Goal: Check status: Check status

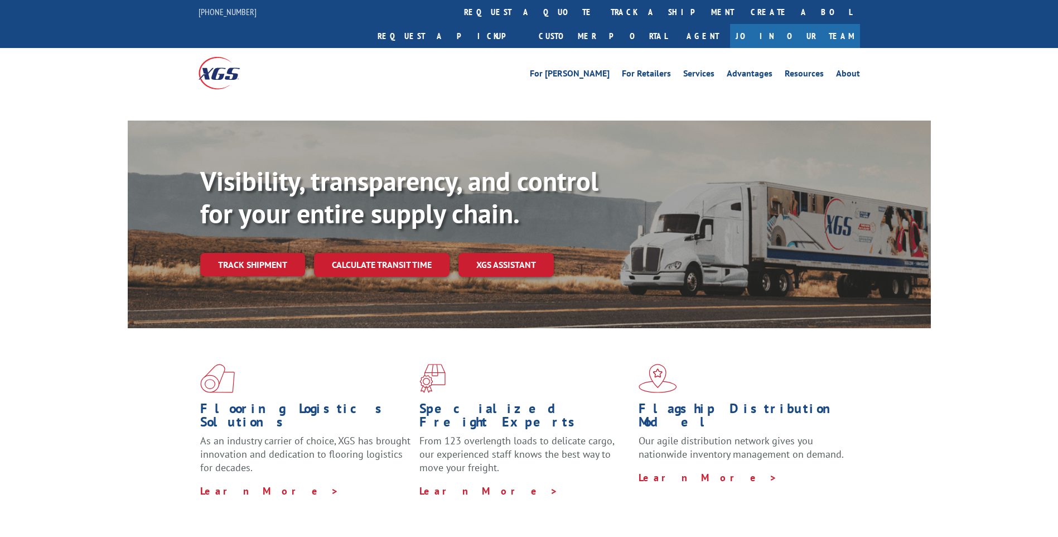
click at [254, 328] on div "Flooring Logistics Solutions As an industry carrier of choice, XGS has brought …" at bounding box center [529, 430] width 803 height 205
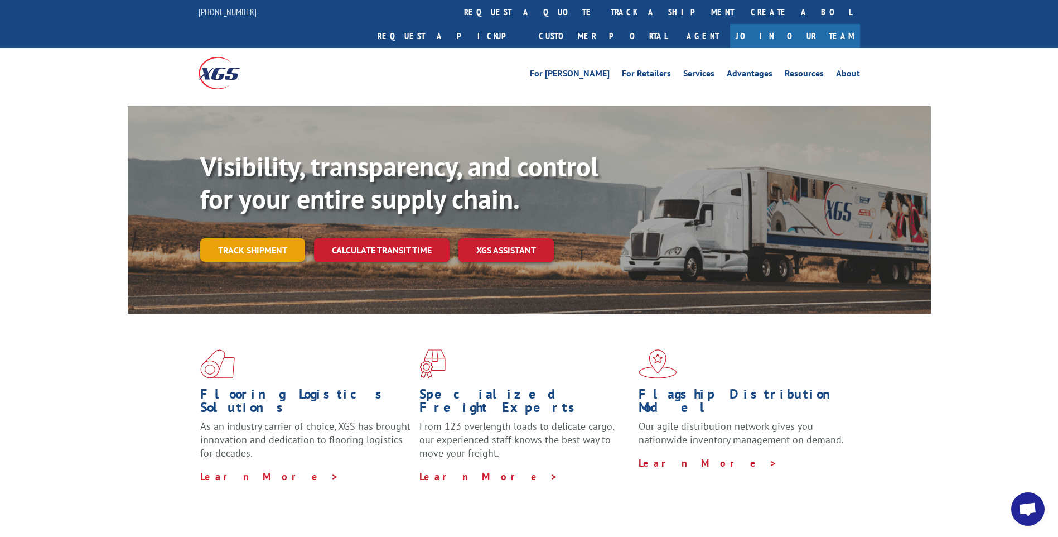
click at [273, 238] on link "Track shipment" at bounding box center [252, 249] width 105 height 23
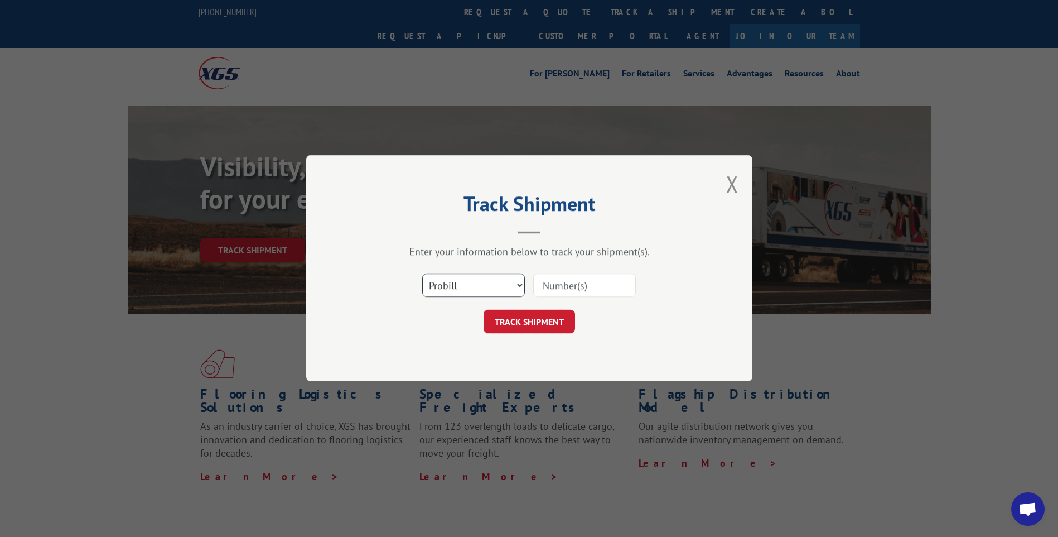
click at [511, 288] on select "Select category... Probill BOL PO" at bounding box center [473, 285] width 103 height 23
click at [422, 274] on select "Select category... Probill BOL PO" at bounding box center [473, 285] width 103 height 23
click at [553, 286] on input at bounding box center [584, 285] width 103 height 23
click at [521, 289] on select "Select category... Probill BOL PO" at bounding box center [473, 285] width 103 height 23
click at [518, 288] on select "Select category... Probill BOL PO" at bounding box center [473, 285] width 103 height 23
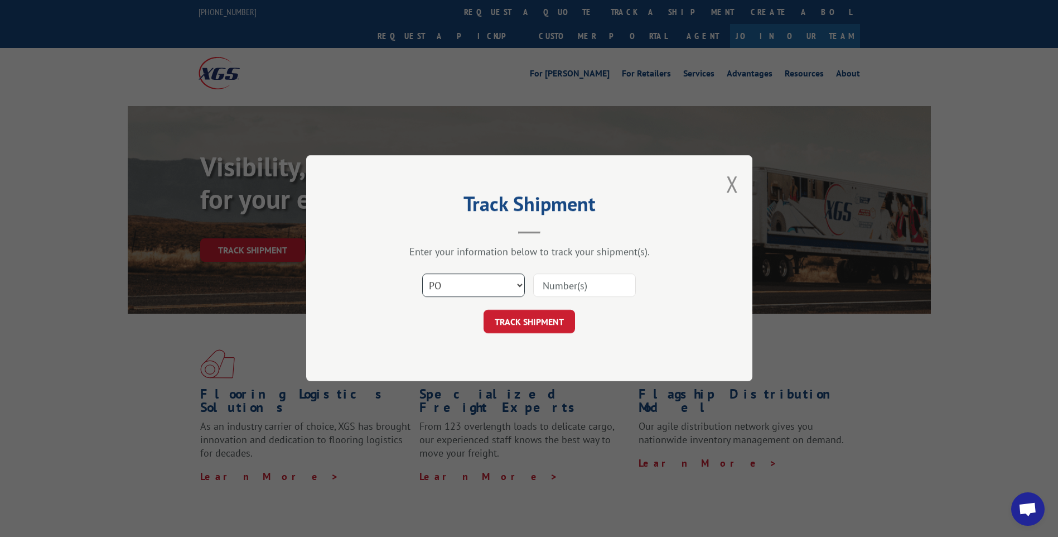
click at [518, 288] on select "Select category... Probill BOL PO" at bounding box center [473, 285] width 103 height 23
select select "probill"
click at [422, 274] on select "Select category... Probill BOL PO" at bounding box center [473, 285] width 103 height 23
click at [582, 288] on input at bounding box center [584, 285] width 103 height 23
type input "15989665"
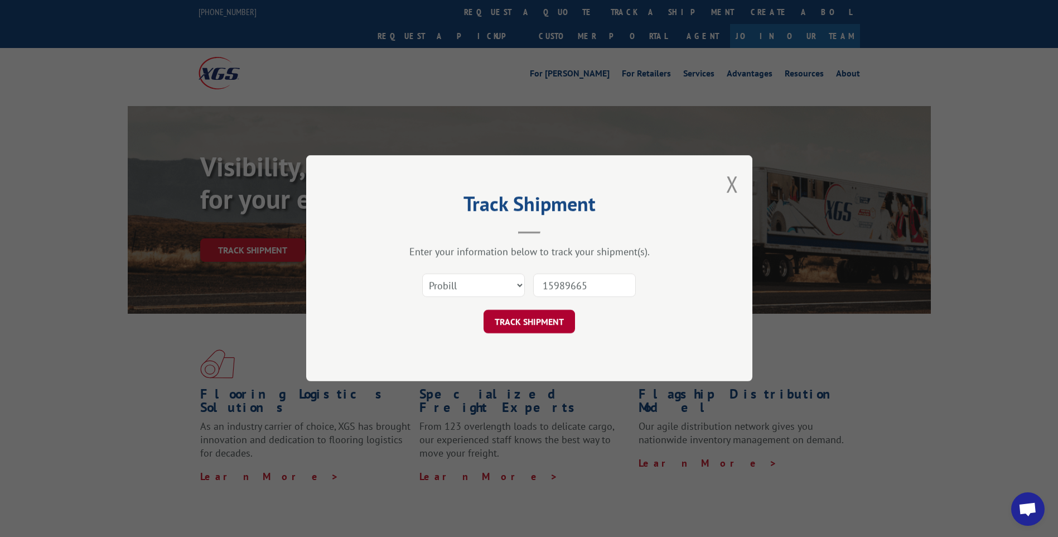
click at [539, 317] on button "TRACK SHIPMENT" at bounding box center [529, 321] width 91 height 23
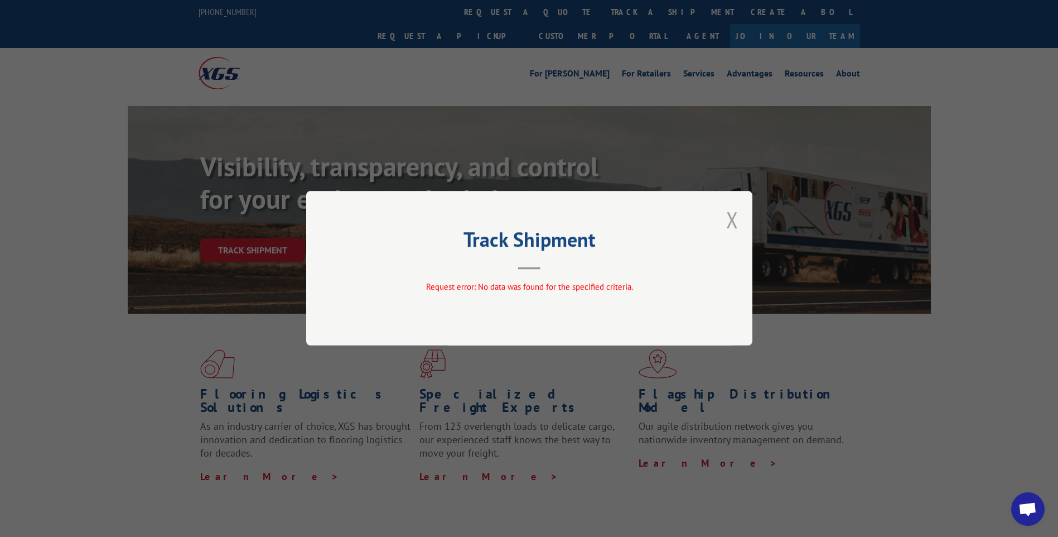
click at [729, 220] on button "Close modal" at bounding box center [732, 220] width 12 height 30
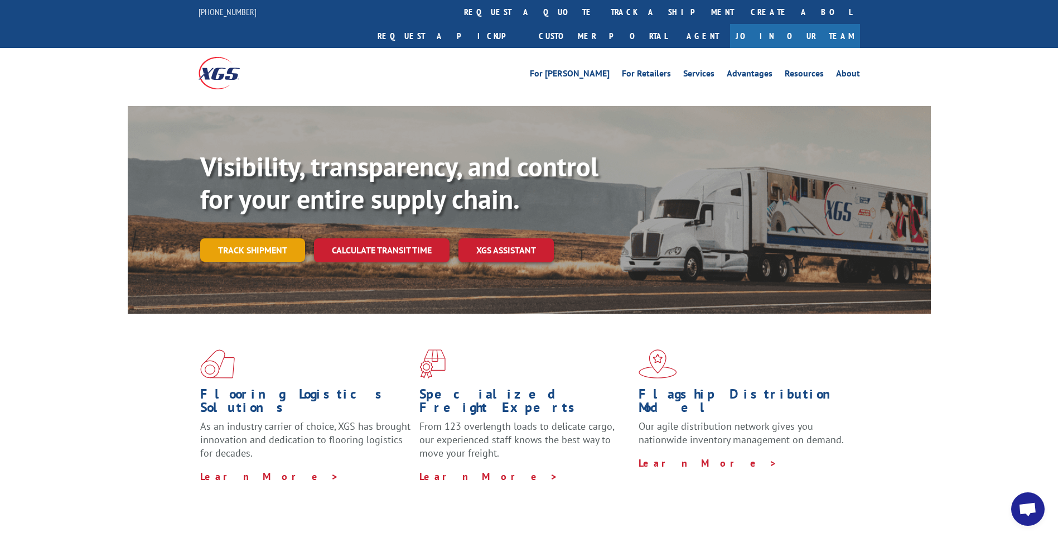
click at [289, 238] on link "Track shipment" at bounding box center [252, 249] width 105 height 23
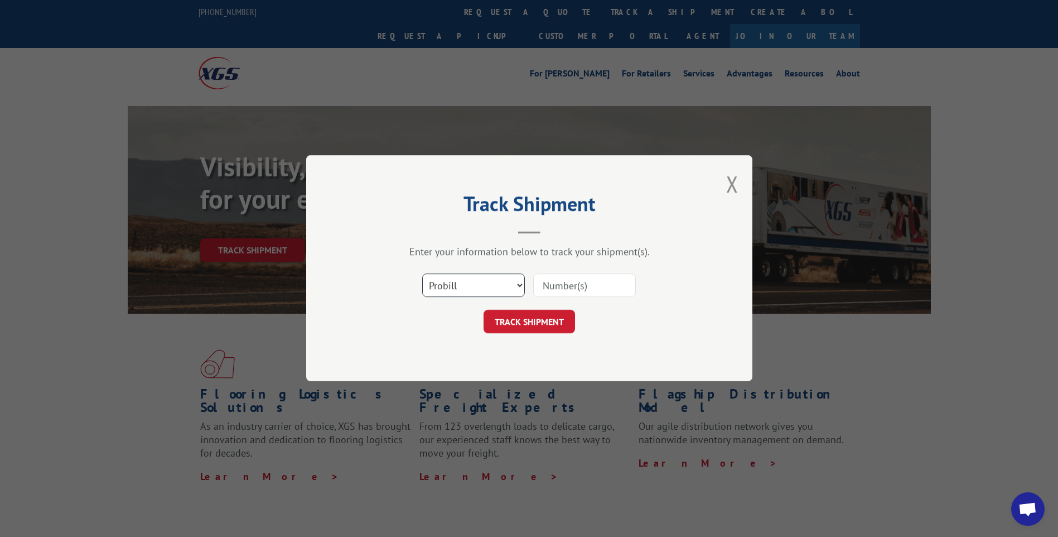
click at [488, 275] on select "Select category... Probill BOL PO" at bounding box center [473, 285] width 103 height 23
select select "po"
click at [422, 274] on select "Select category... Probill BOL PO" at bounding box center [473, 285] width 103 height 23
click at [549, 291] on input at bounding box center [584, 285] width 103 height 23
type input "164686"
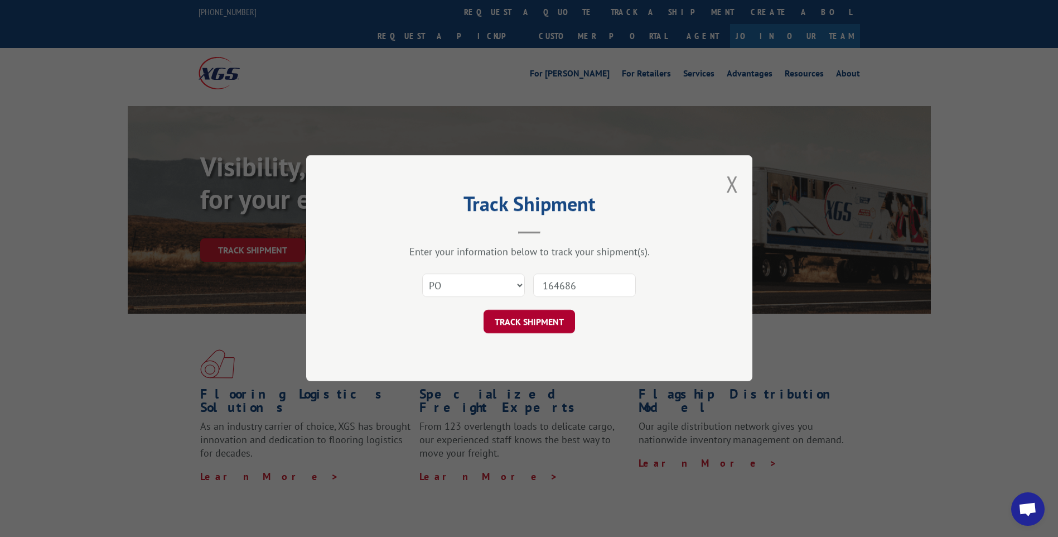
click at [552, 313] on button "TRACK SHIPMENT" at bounding box center [529, 321] width 91 height 23
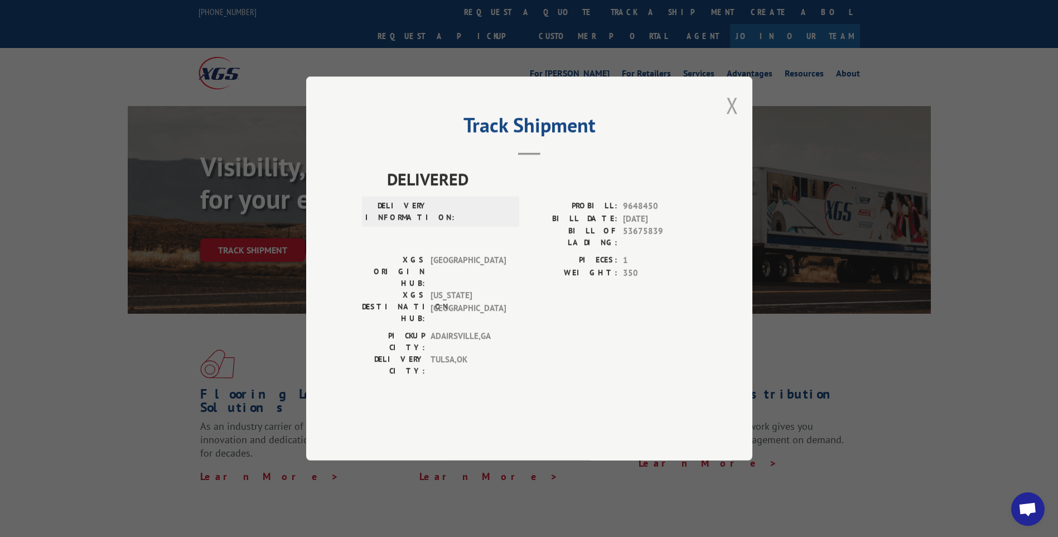
click at [729, 120] on button "Close modal" at bounding box center [732, 105] width 12 height 30
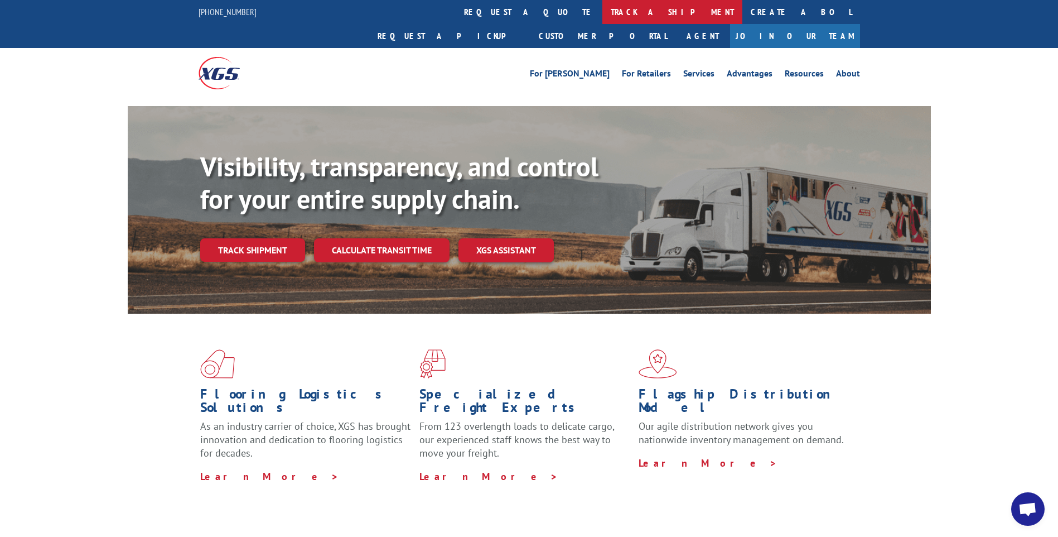
click at [602, 12] on link "track a shipment" at bounding box center [672, 12] width 140 height 24
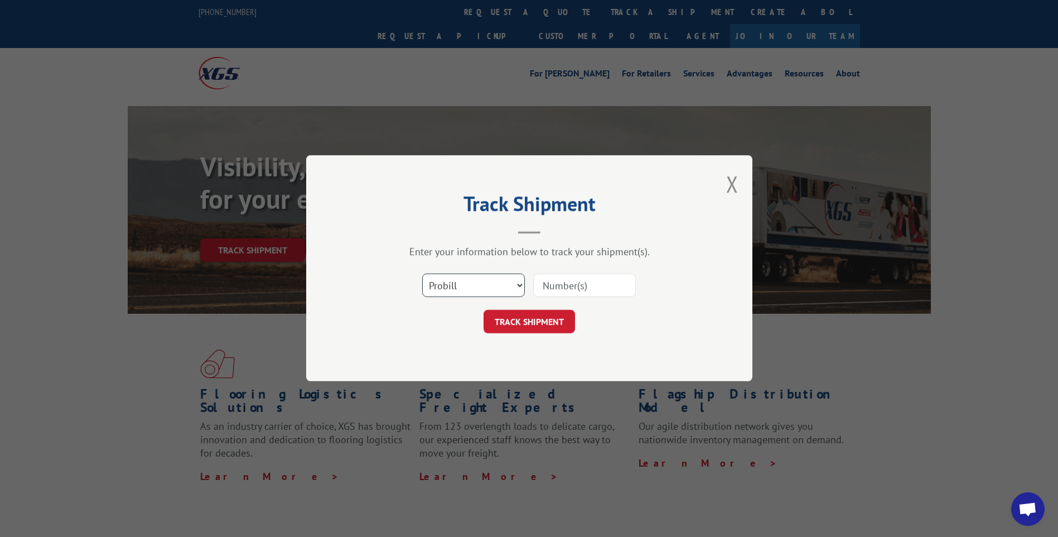
click at [515, 287] on select "Select category... Probill BOL PO" at bounding box center [473, 285] width 103 height 23
select select "bol"
click at [422, 274] on select "Select category... Probill BOL PO" at bounding box center [473, 285] width 103 height 23
click at [570, 278] on input at bounding box center [584, 285] width 103 height 23
type input "8886780600"
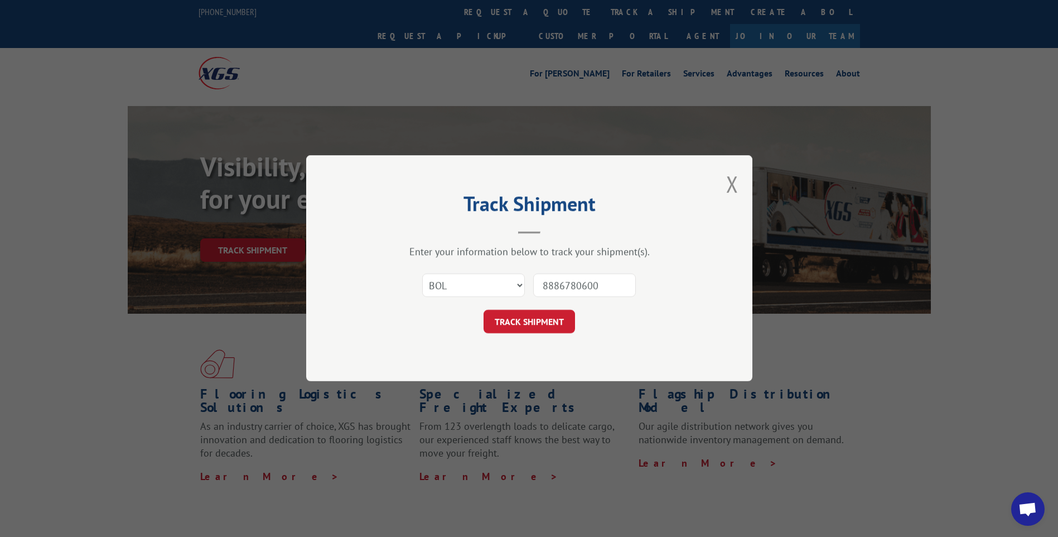
click at [525, 324] on button "TRACK SHIPMENT" at bounding box center [529, 321] width 91 height 23
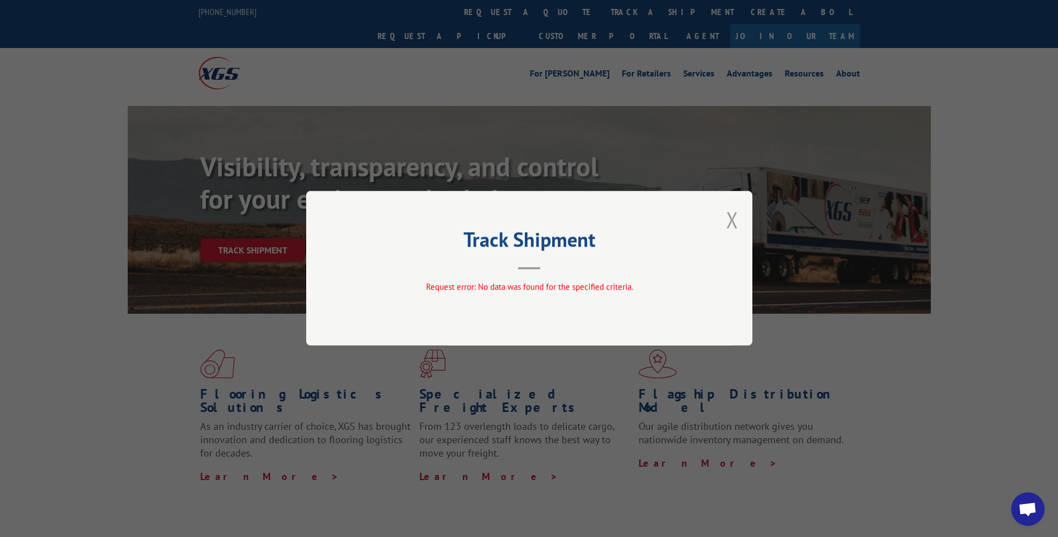
click at [732, 221] on button "Close modal" at bounding box center [732, 220] width 12 height 30
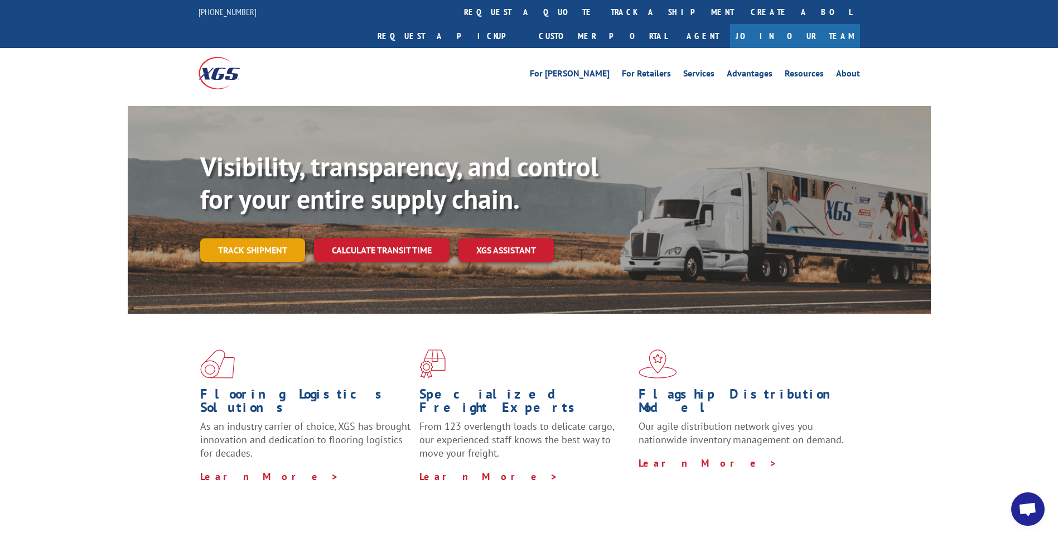
click at [278, 238] on link "Track shipment" at bounding box center [252, 249] width 105 height 23
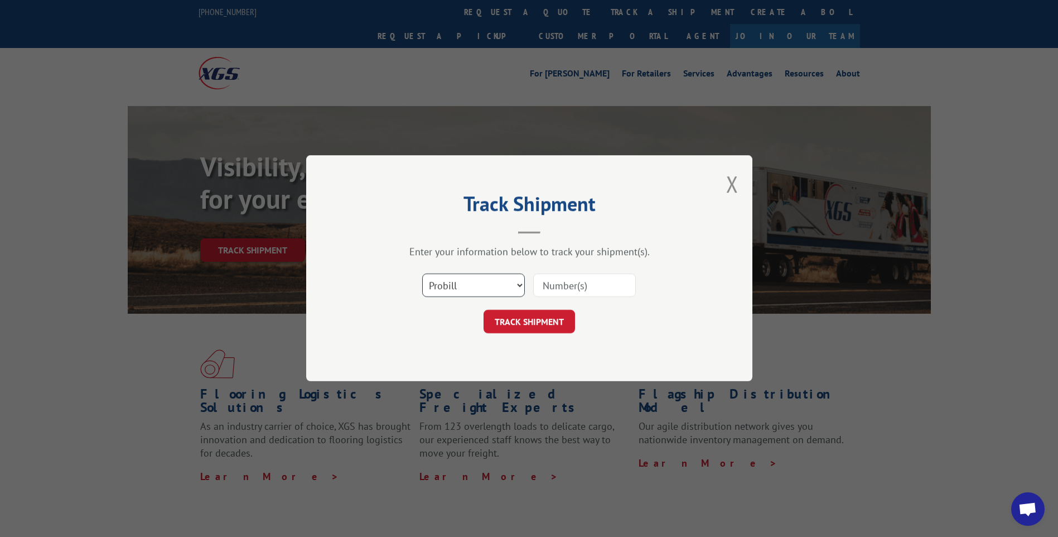
click at [515, 290] on select "Select category... Probill BOL PO" at bounding box center [473, 285] width 103 height 23
click at [486, 282] on select "Select category... Probill BOL PO" at bounding box center [473, 285] width 103 height 23
click at [487, 283] on select "Select category... Probill BOL PO" at bounding box center [473, 285] width 103 height 23
click at [598, 284] on input at bounding box center [584, 285] width 103 height 23
type input "8886780600"
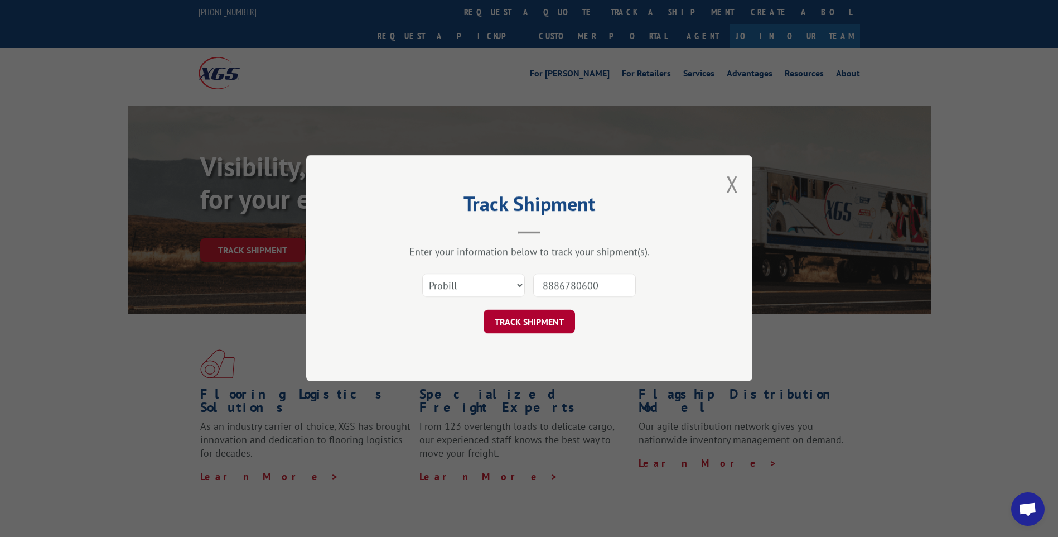
click at [514, 312] on button "TRACK SHIPMENT" at bounding box center [529, 321] width 91 height 23
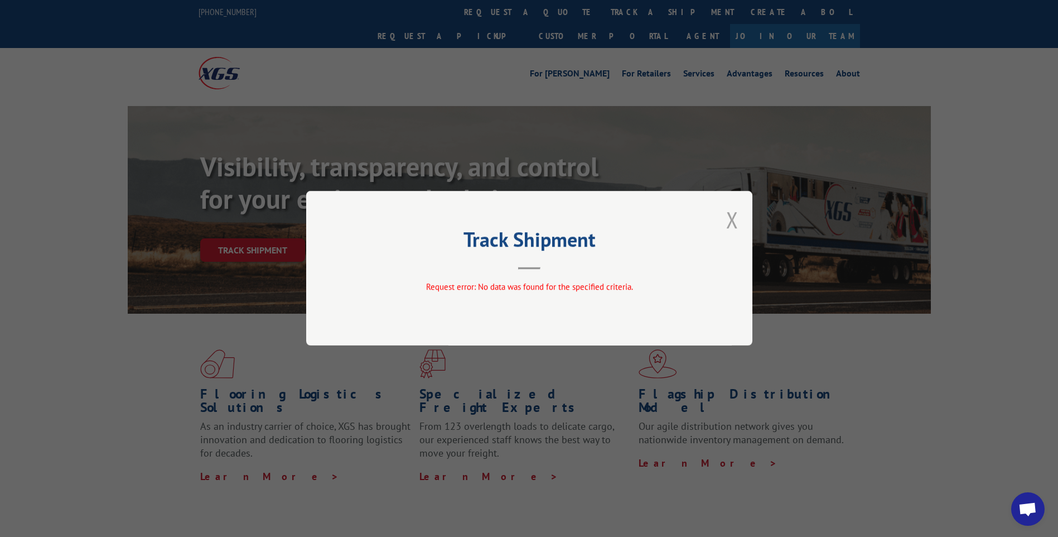
click at [738, 224] on div "Track Shipment Request error: No data was found for the specified criteria." at bounding box center [529, 268] width 446 height 155
drag, startPoint x: 738, startPoint y: 224, endPoint x: 737, endPoint y: 231, distance: 7.3
click at [737, 231] on button "Close modal" at bounding box center [732, 220] width 12 height 30
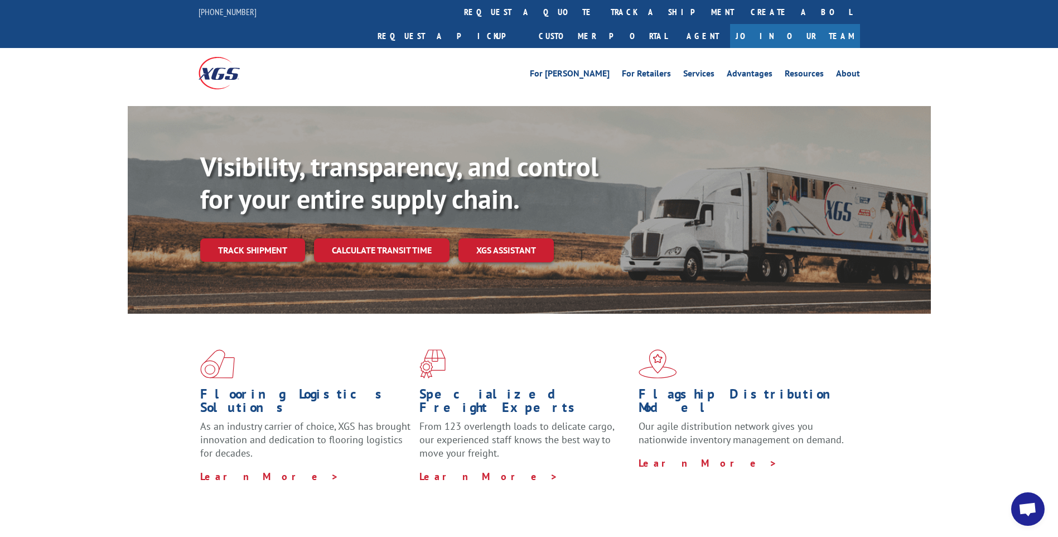
click at [732, 226] on div "Visibility, transparency, and control for your entire supply chain. Track shipm…" at bounding box center [565, 229] width 731 height 156
click at [280, 238] on link "Track shipment" at bounding box center [252, 249] width 105 height 23
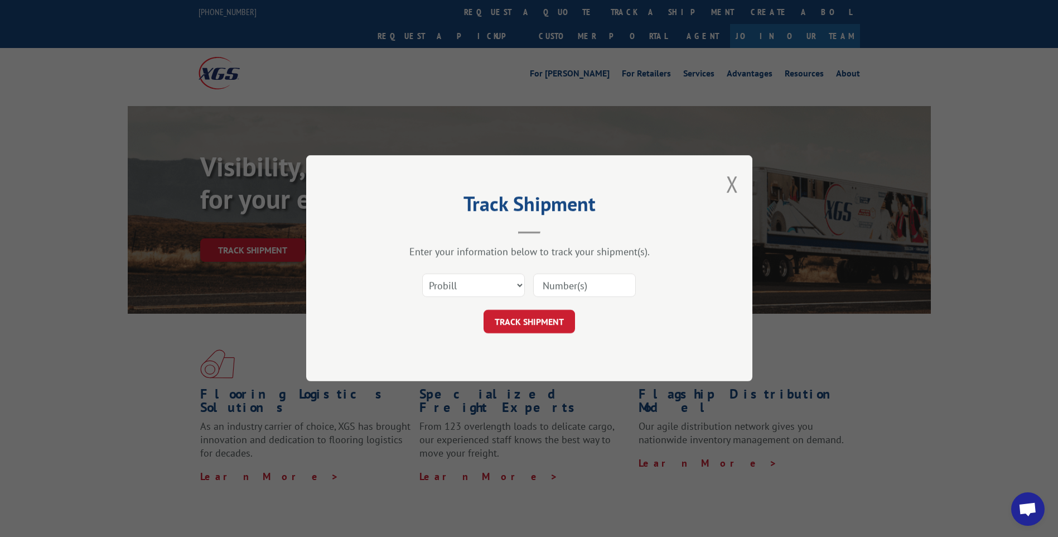
click at [730, 181] on button "Close modal" at bounding box center [732, 184] width 12 height 30
